Goal: Task Accomplishment & Management: Complete application form

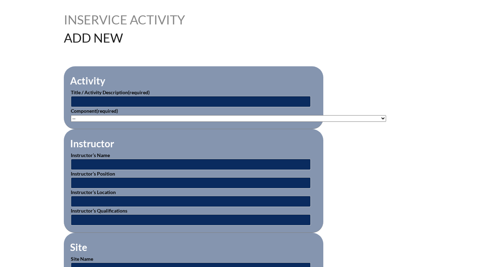
scroll to position [174, 0]
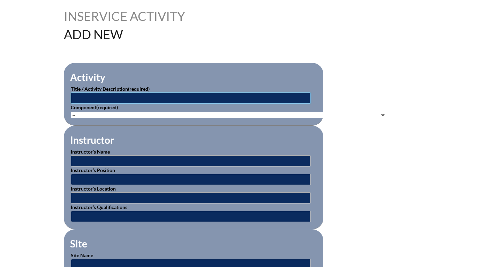
click at [87, 94] on input "text" at bounding box center [191, 97] width 240 height 11
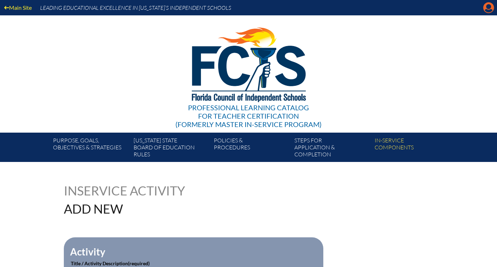
click at [488, 9] on icon at bounding box center [489, 7] width 11 height 11
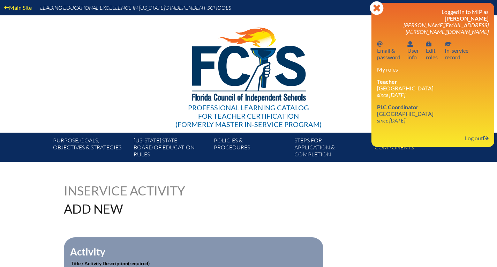
click at [189, 207] on h1 "Add New" at bounding box center [178, 208] width 229 height 13
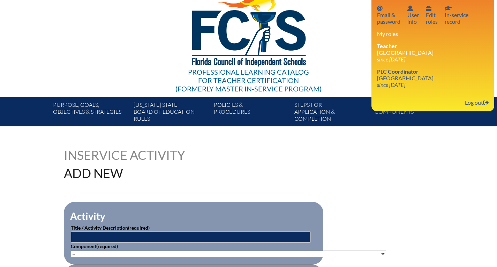
scroll to position [70, 0]
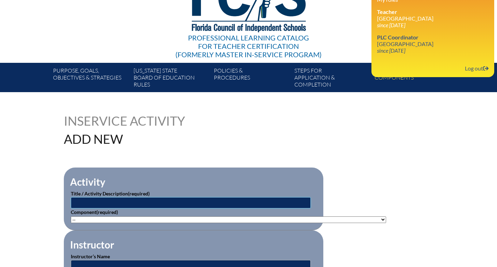
click at [127, 197] on input "text" at bounding box center [191, 202] width 240 height 11
type input "Reading Difficulties, Disabilities, & [MEDICAL_DATA]"
click at [114, 217] on select"]"] "-- 1-000-001: Appropriate Art Activities 1-000-002: Concept and Art Process for…" at bounding box center [228, 219] width 315 height 7
select select"]"] "156770"
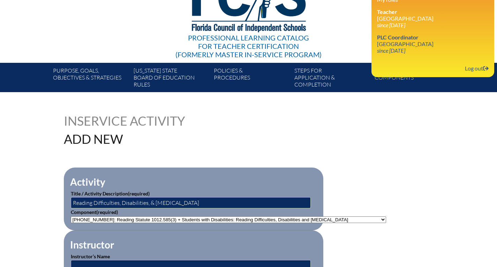
click at [71, 216] on select"]"] "-- 1-000-001: Appropriate Art Activities 1-000-002: Concept and Art Process for…" at bounding box center [228, 219] width 315 height 7
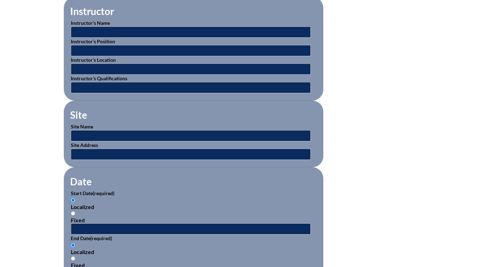
scroll to position [338, 0]
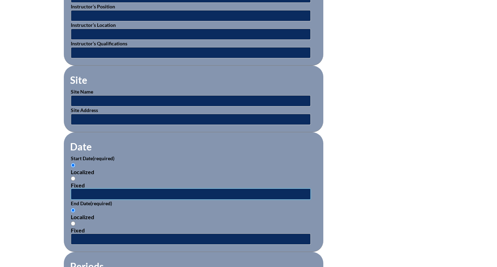
click at [91, 188] on input "text" at bounding box center [191, 193] width 240 height 11
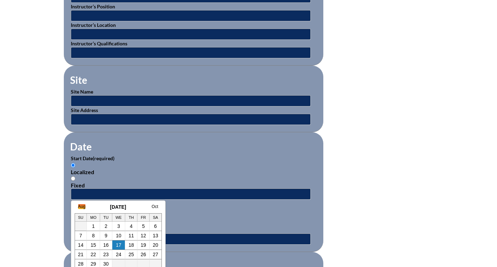
click at [80, 206] on link "Aug" at bounding box center [81, 206] width 7 height 5
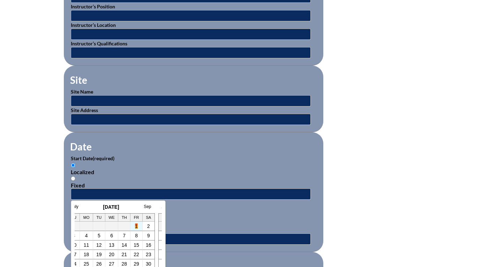
click at [135, 227] on link "1" at bounding box center [136, 226] width 3 height 6
type input "2025-08-01 7:22 AM"
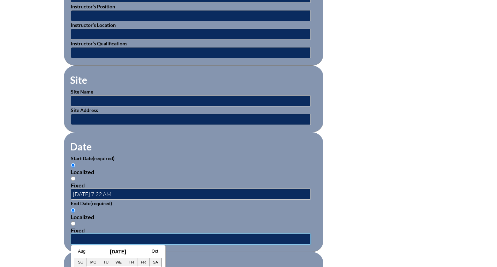
drag, startPoint x: 165, startPoint y: 232, endPoint x: 152, endPoint y: 229, distance: 13.6
click at [165, 233] on input "text" at bounding box center [191, 238] width 240 height 11
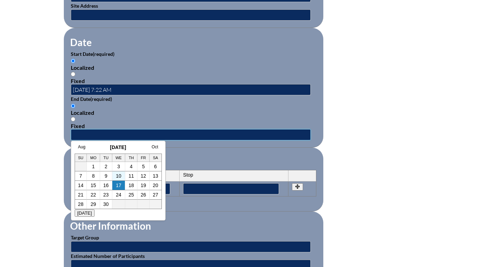
scroll to position [443, 0]
click at [121, 185] on link "17" at bounding box center [119, 185] width 6 height 6
type input "2025-09-17 7:22 AM"
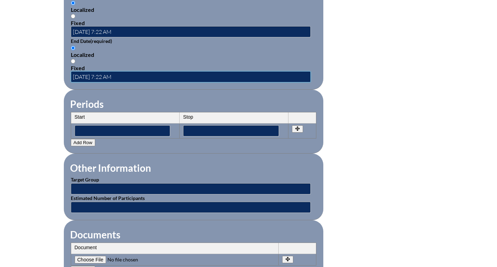
scroll to position [582, 0]
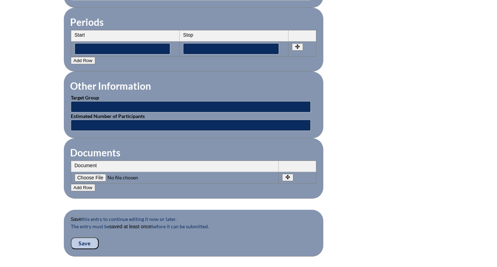
click at [80, 237] on input "Save" at bounding box center [85, 243] width 28 height 12
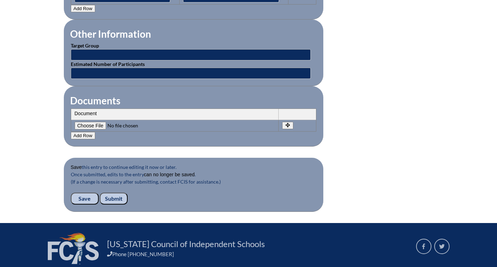
scroll to position [699, 0]
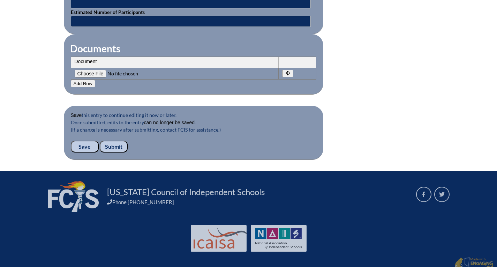
click at [124, 142] on input "Submit" at bounding box center [114, 147] width 28 height 12
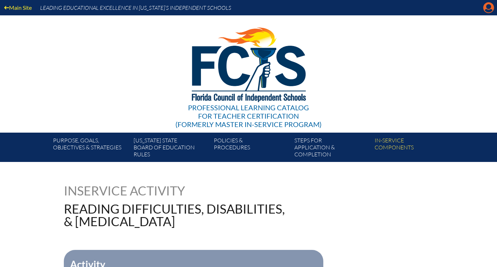
click at [483, 9] on icon "Manage account" at bounding box center [488, 7] width 11 height 11
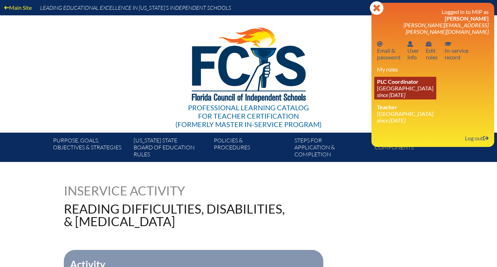
click at [395, 91] on icon "since [DATE]" at bounding box center [391, 94] width 28 height 7
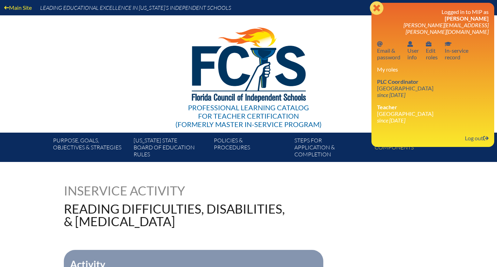
click at [379, 10] on icon "Close" at bounding box center [377, 8] width 14 height 14
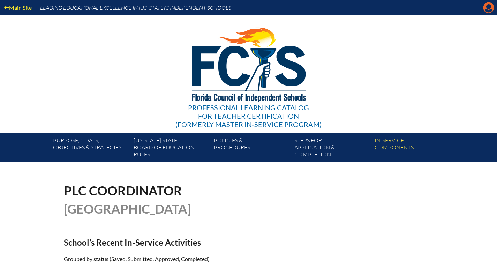
click at [494, 7] on icon at bounding box center [489, 7] width 11 height 11
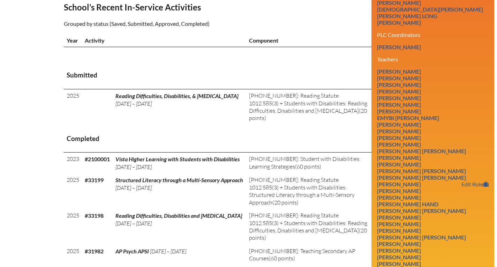
scroll to position [244, 0]
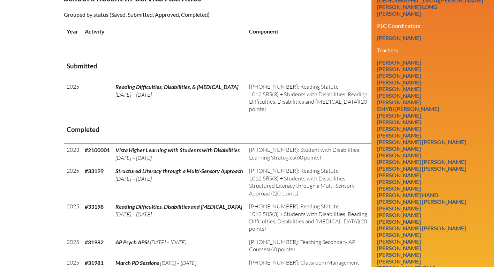
click at [285, 62] on h3 "Submitted" at bounding box center [249, 66] width 364 height 9
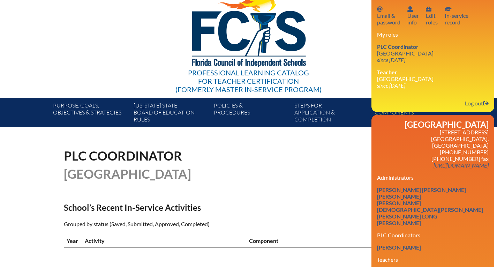
scroll to position [0, 0]
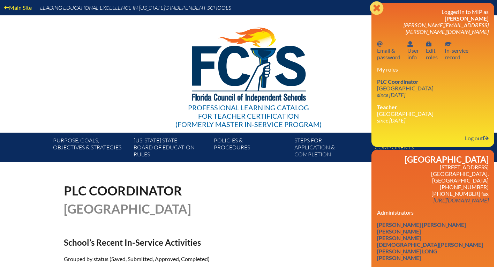
click at [375, 7] on icon "Close" at bounding box center [377, 8] width 14 height 14
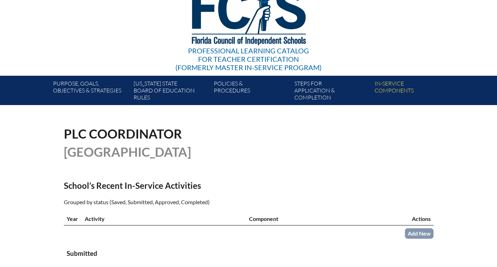
scroll to position [174, 0]
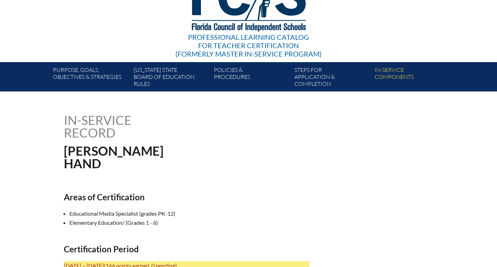
scroll to position [70, 0]
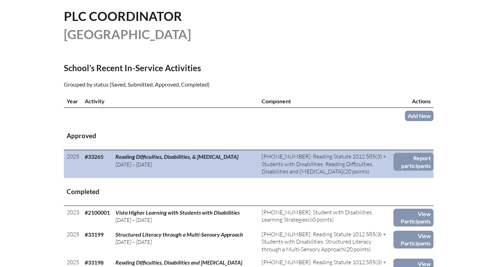
scroll to position [174, 0]
click at [416, 161] on link "Report participants" at bounding box center [414, 162] width 40 height 18
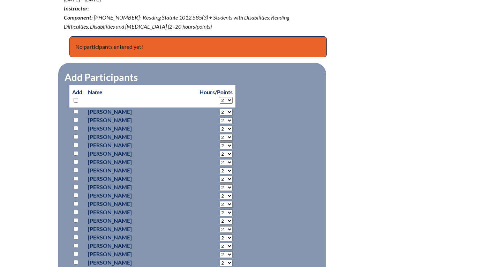
scroll to position [384, 0]
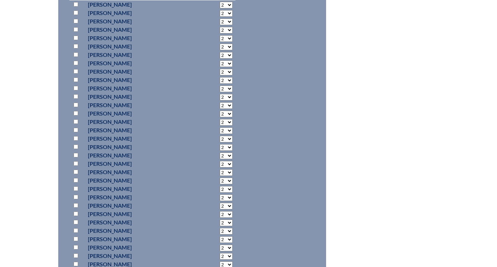
click at [76, 221] on input "checkbox" at bounding box center [76, 222] width 5 height 5
checkbox input "true"
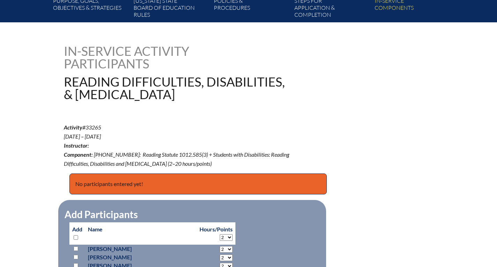
click at [220, 236] on select "2 3 4 5 6 7 8 9 10 11 12 13 14 15 16 17 18 19 20" at bounding box center [226, 237] width 13 height 7
select select "20"
click at [220, 234] on select "2 3 4 5 6 7 8 9 10 11 12 13 14 15 16 17 18 19 20" at bounding box center [226, 237] width 13 height 7
select select "20"
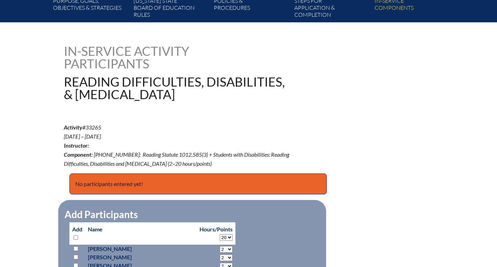
select select "20"
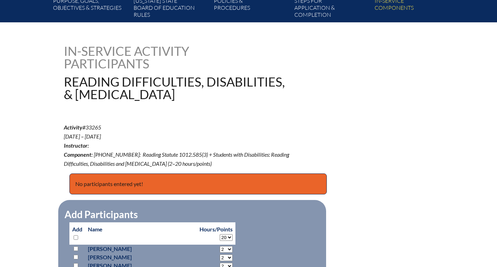
select select "20"
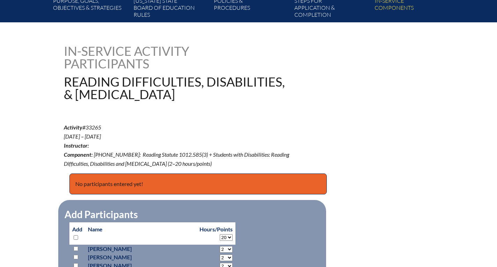
select select "20"
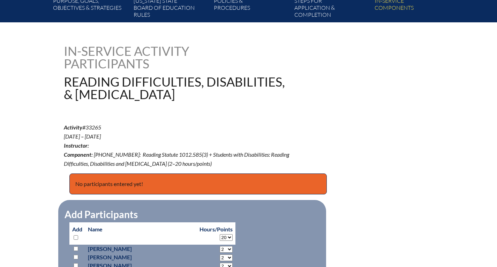
select select "20"
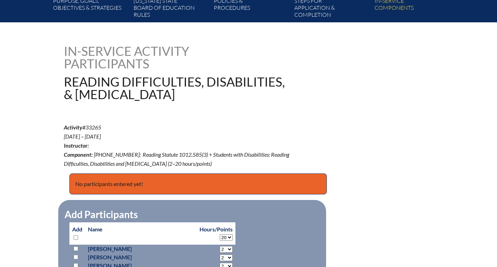
select select "20"
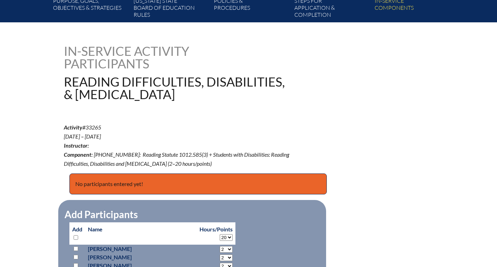
select select "20"
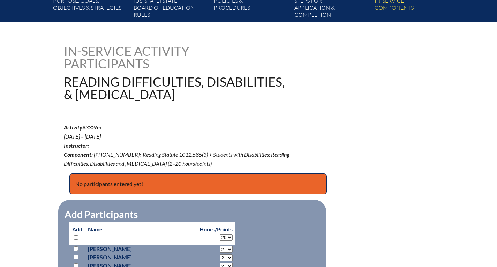
select select "20"
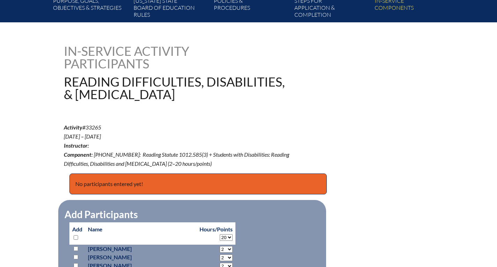
select select "20"
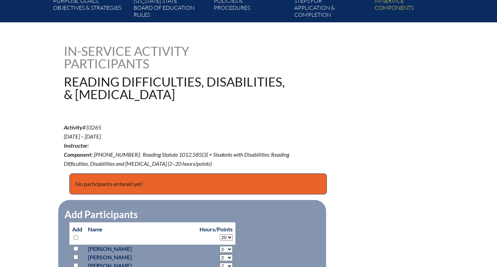
select select "20"
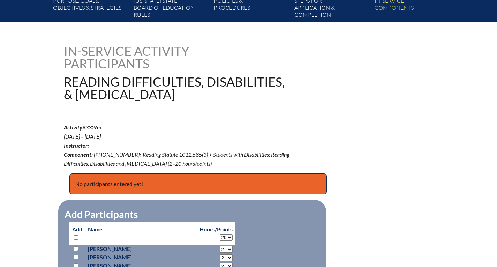
select select "20"
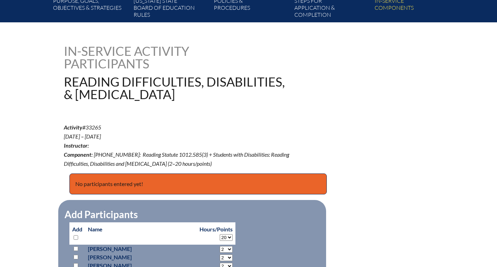
select select "20"
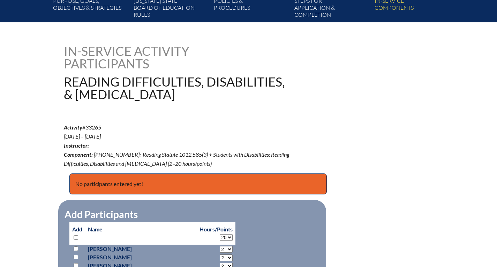
select select "20"
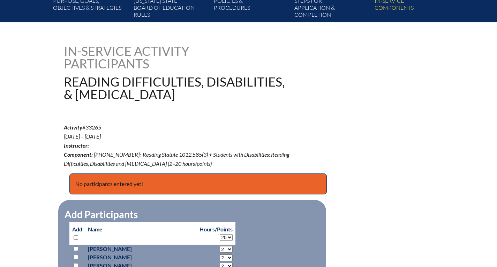
select select "20"
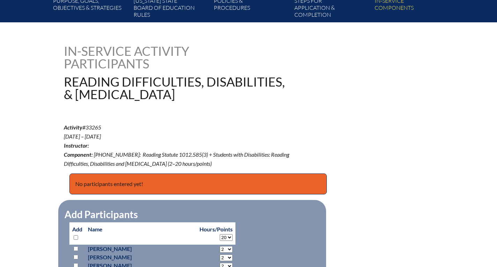
select select "20"
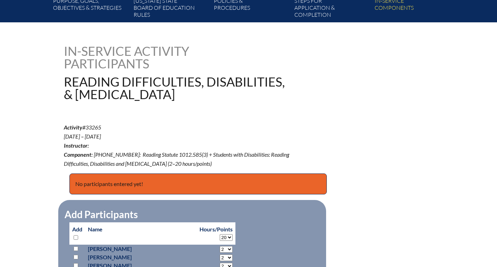
select select "20"
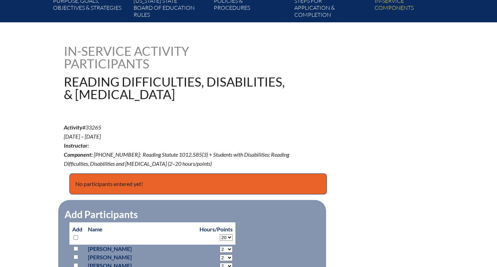
select select "20"
drag, startPoint x: 413, startPoint y: 173, endPoint x: 421, endPoint y: 173, distance: 7.3
click at [418, 173] on div "No participants entered yet!" at bounding box center [249, 183] width 370 height 21
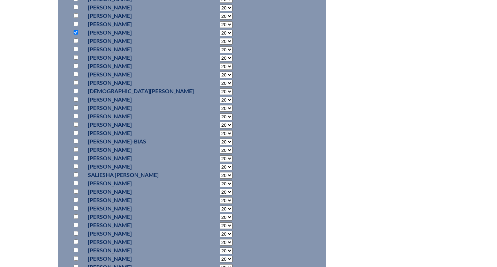
scroll to position [907, 0]
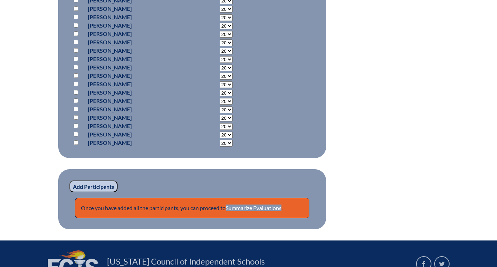
click at [101, 180] on input "Add Participants" at bounding box center [93, 186] width 48 height 12
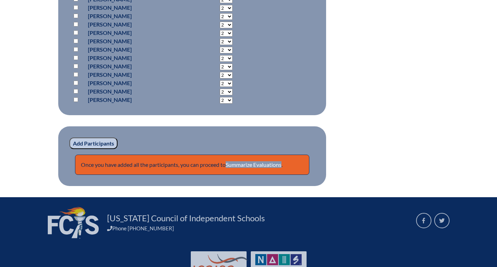
scroll to position [1010, 0]
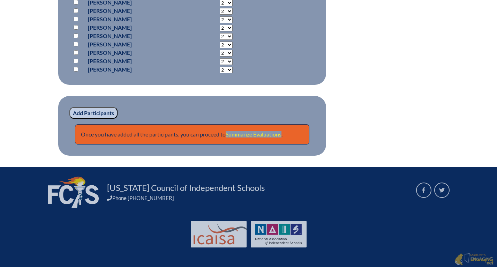
click at [273, 131] on link "Summarize Evaluations" at bounding box center [254, 134] width 56 height 7
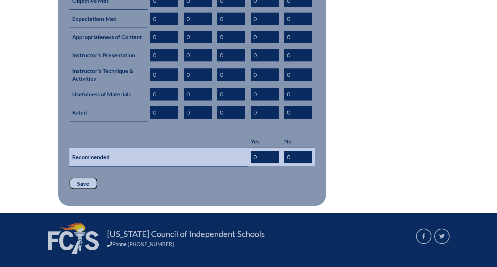
scroll to position [400, 0]
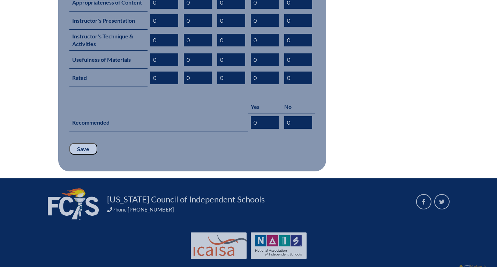
click at [72, 143] on p "Save" at bounding box center [192, 149] width 246 height 12
click at [98, 143] on p "Save" at bounding box center [192, 149] width 246 height 12
click at [92, 143] on input "Save" at bounding box center [83, 149] width 28 height 12
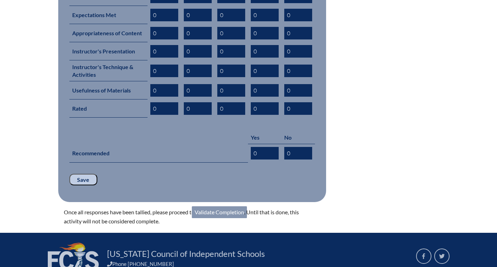
scroll to position [423, 0]
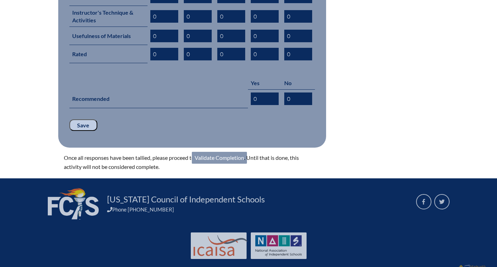
click at [210, 152] on link "Validate Completion" at bounding box center [219, 158] width 55 height 12
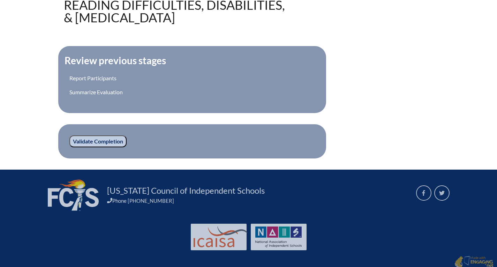
scroll to position [232, 0]
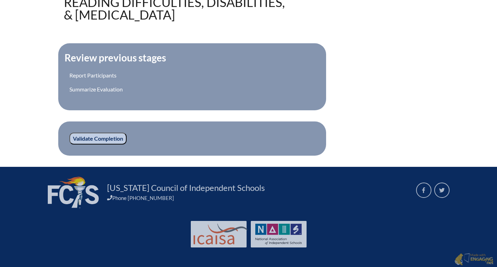
click at [119, 141] on input "Validate Completion" at bounding box center [97, 139] width 57 height 12
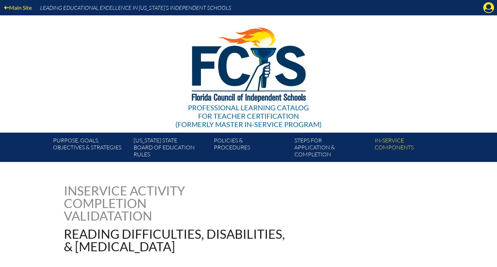
drag, startPoint x: 489, startPoint y: 5, endPoint x: 483, endPoint y: 14, distance: 10.7
click at [489, 5] on icon "Manage account" at bounding box center [488, 7] width 11 height 11
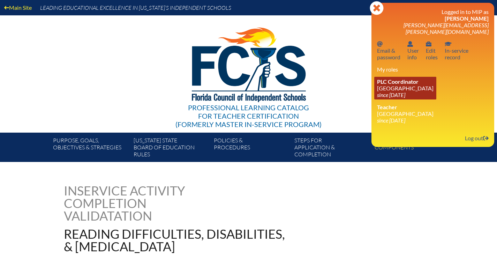
click at [403, 78] on span "PLC Coordinator" at bounding box center [398, 81] width 42 height 7
